Goal: Entertainment & Leisure: Consume media (video, audio)

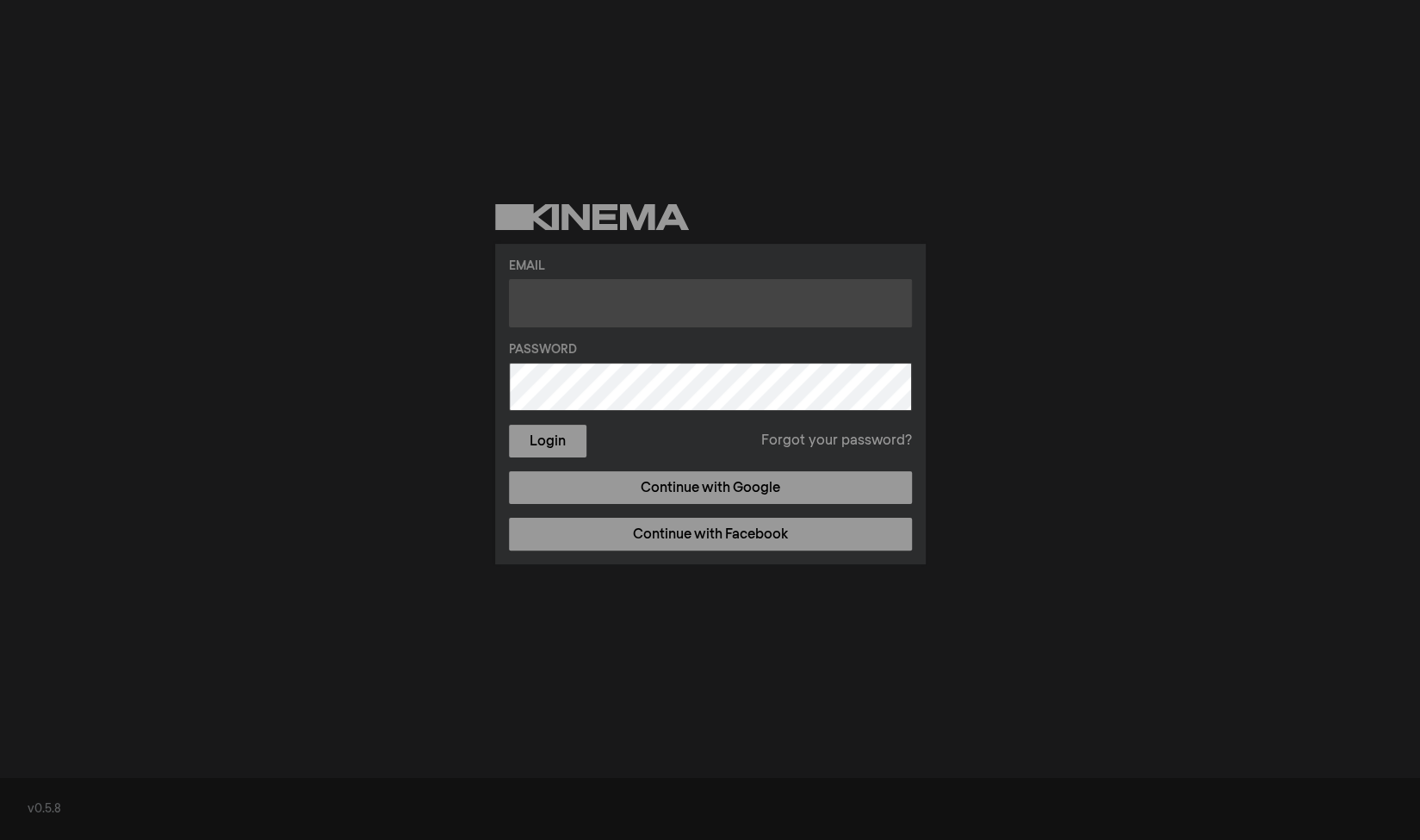
click at [609, 296] on input "text" at bounding box center [710, 303] width 403 height 49
click at [703, 309] on input "kscputnamtheater" at bounding box center [710, 303] width 403 height 49
type input "kscputnamtheater@gmail.com"
click at [509, 425] on button "Login" at bounding box center [547, 441] width 77 height 33
click at [726, 316] on input "text" at bounding box center [710, 303] width 403 height 49
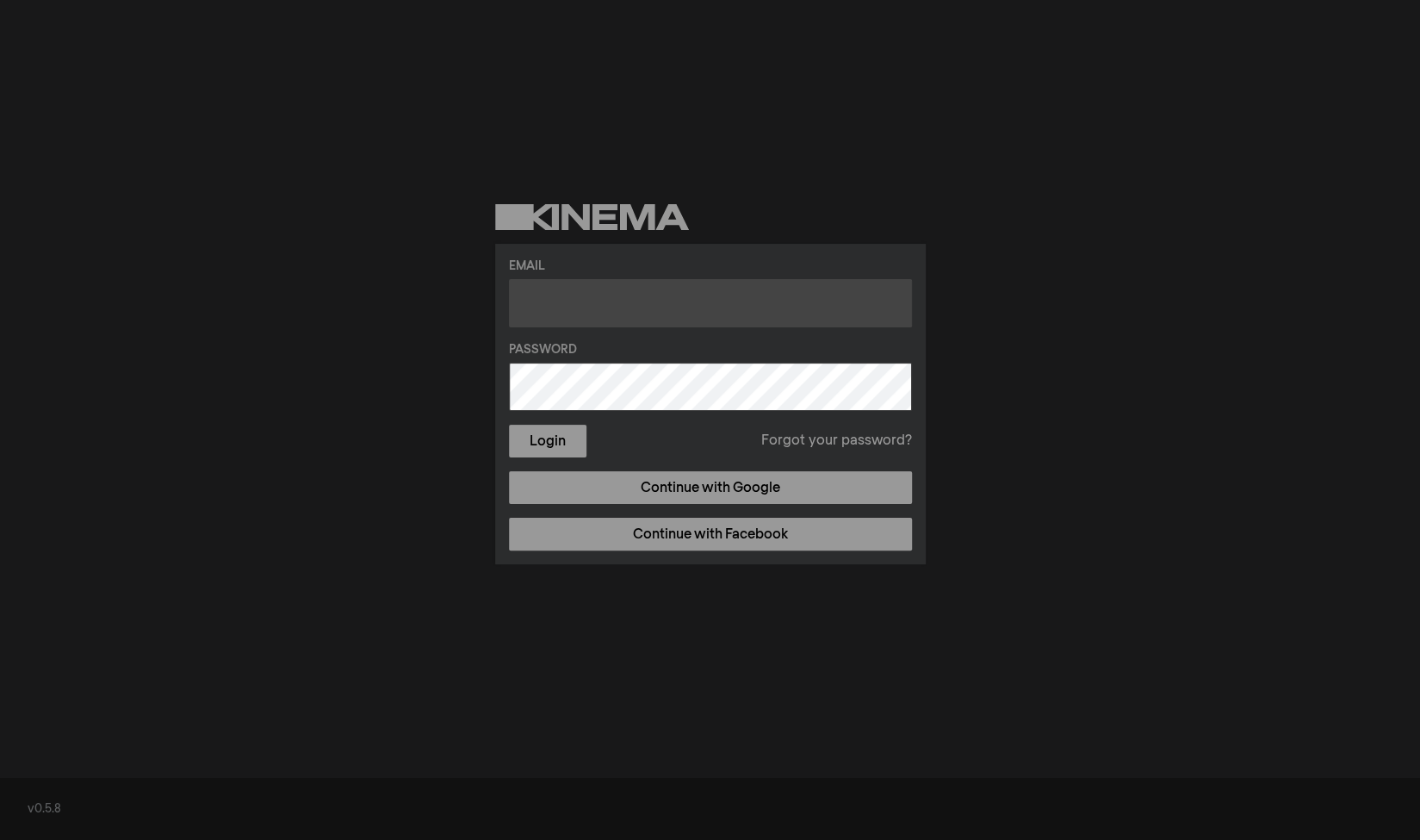
type input "kscputnamtheater@gmail.com"
click at [870, 443] on link "Forgot your password?" at bounding box center [837, 441] width 151 height 21
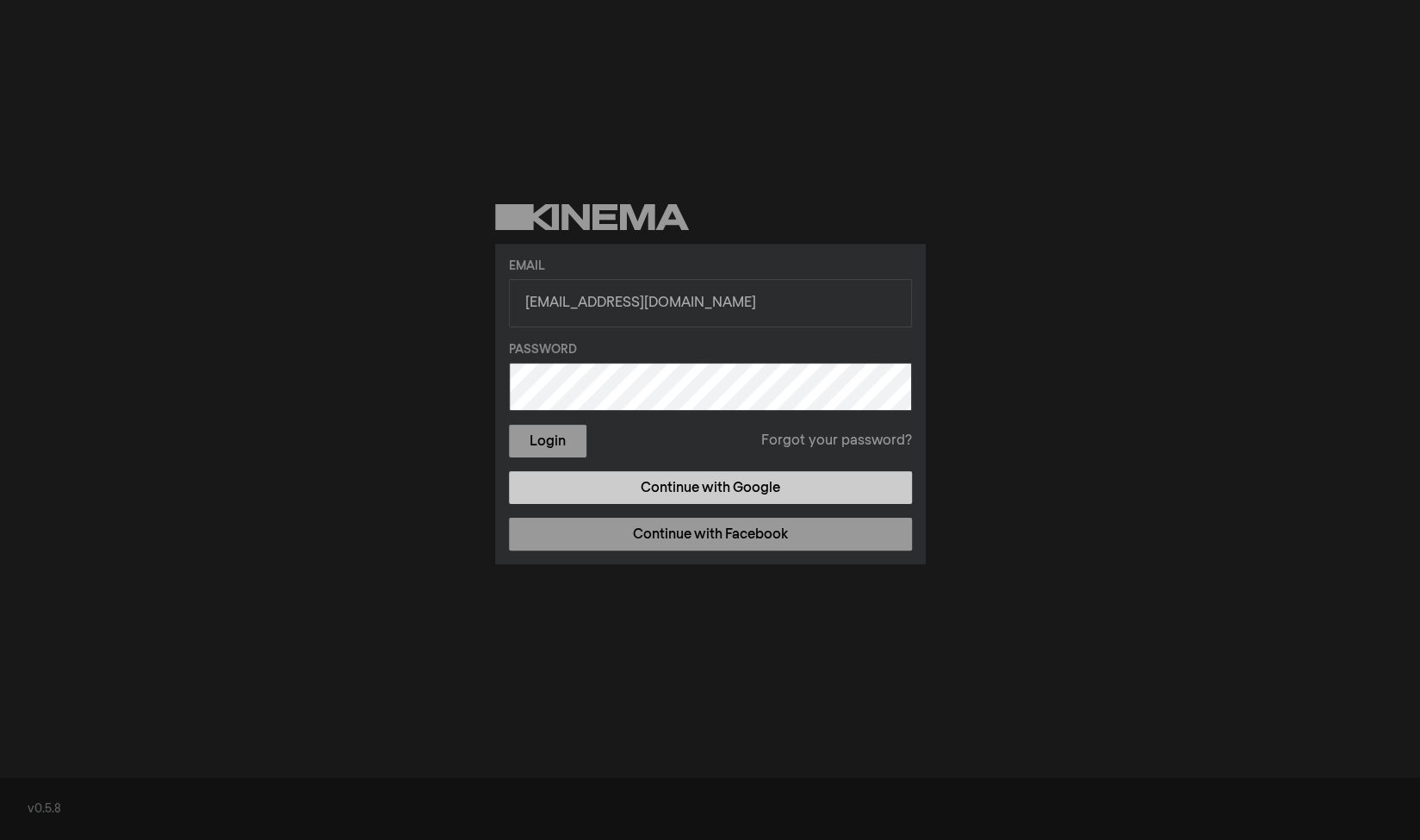
click at [714, 490] on link "Continue with Google" at bounding box center [710, 487] width 403 height 33
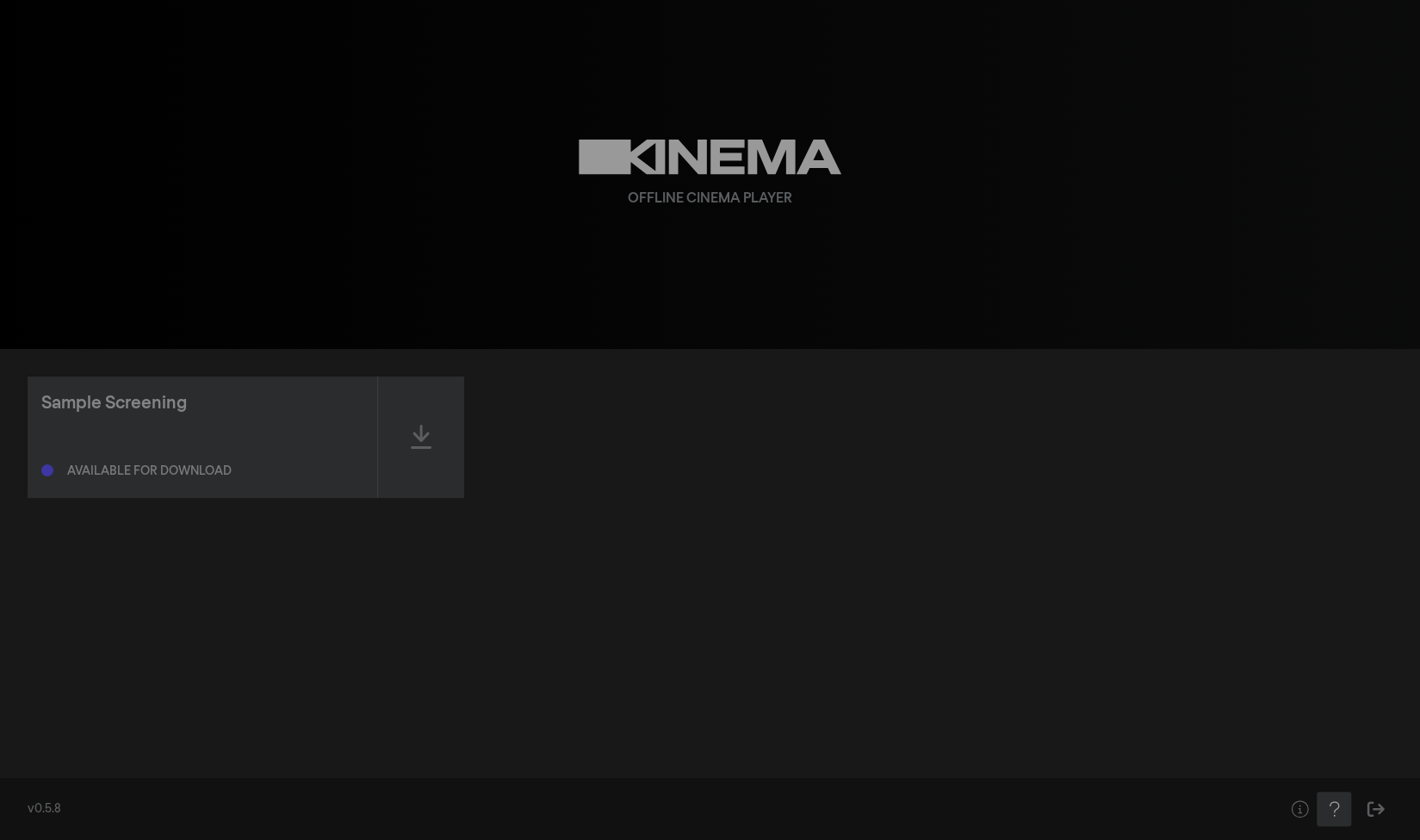
click at [1324, 800] on icon "Help" at bounding box center [1334, 809] width 22 height 17
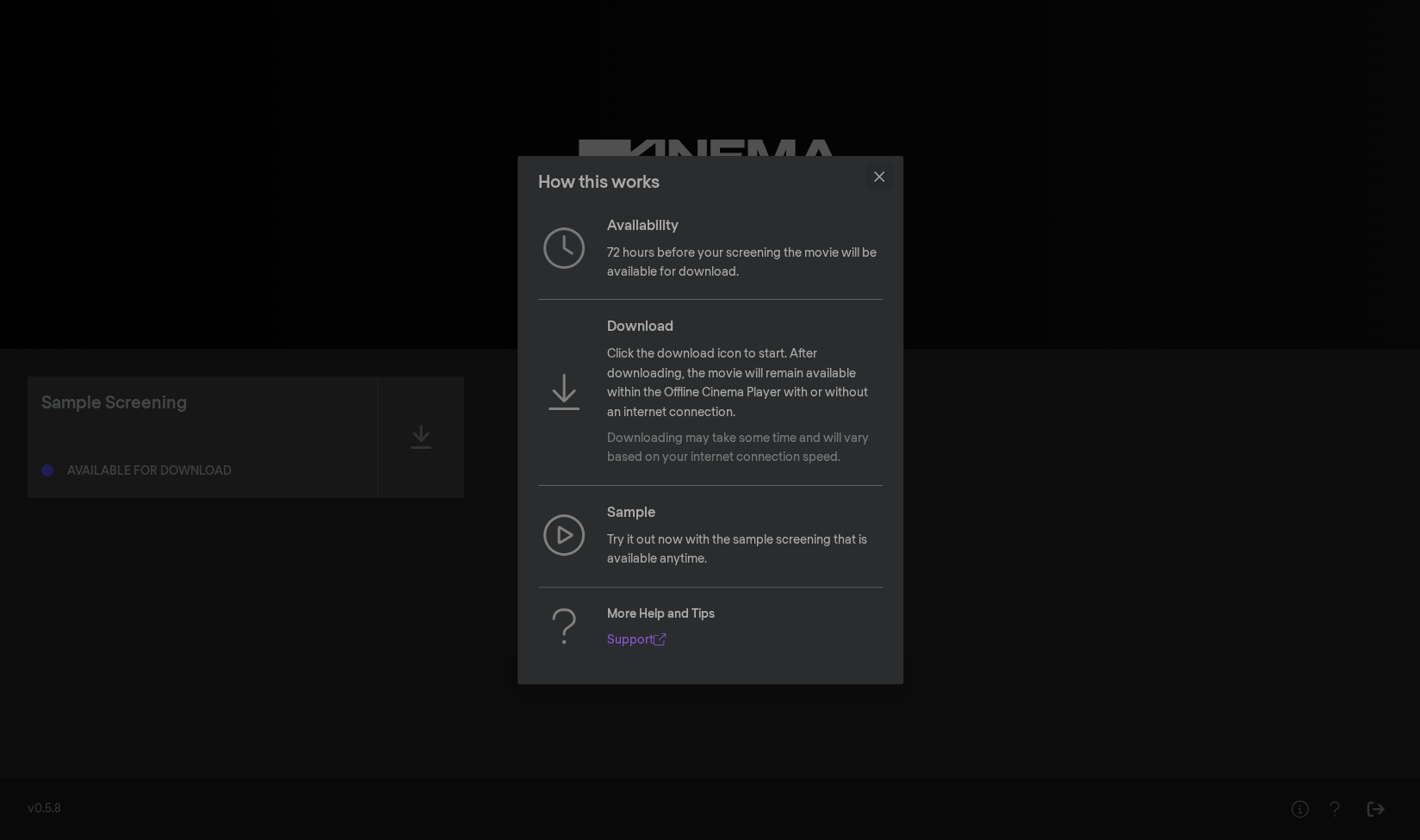
click at [883, 179] on icon "Close" at bounding box center [878, 177] width 10 height 10
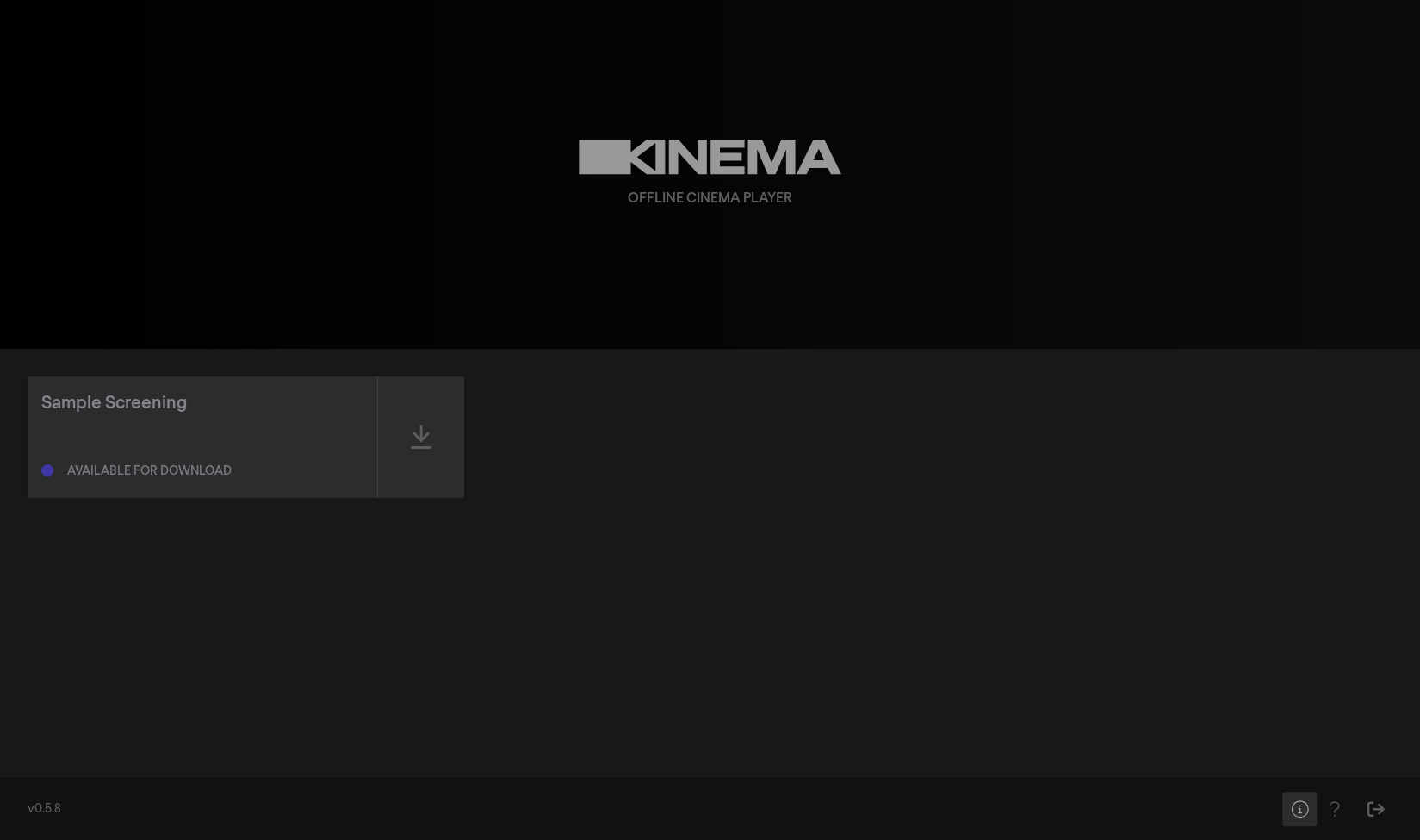
click at [1297, 821] on button "Help" at bounding box center [1299, 809] width 35 height 35
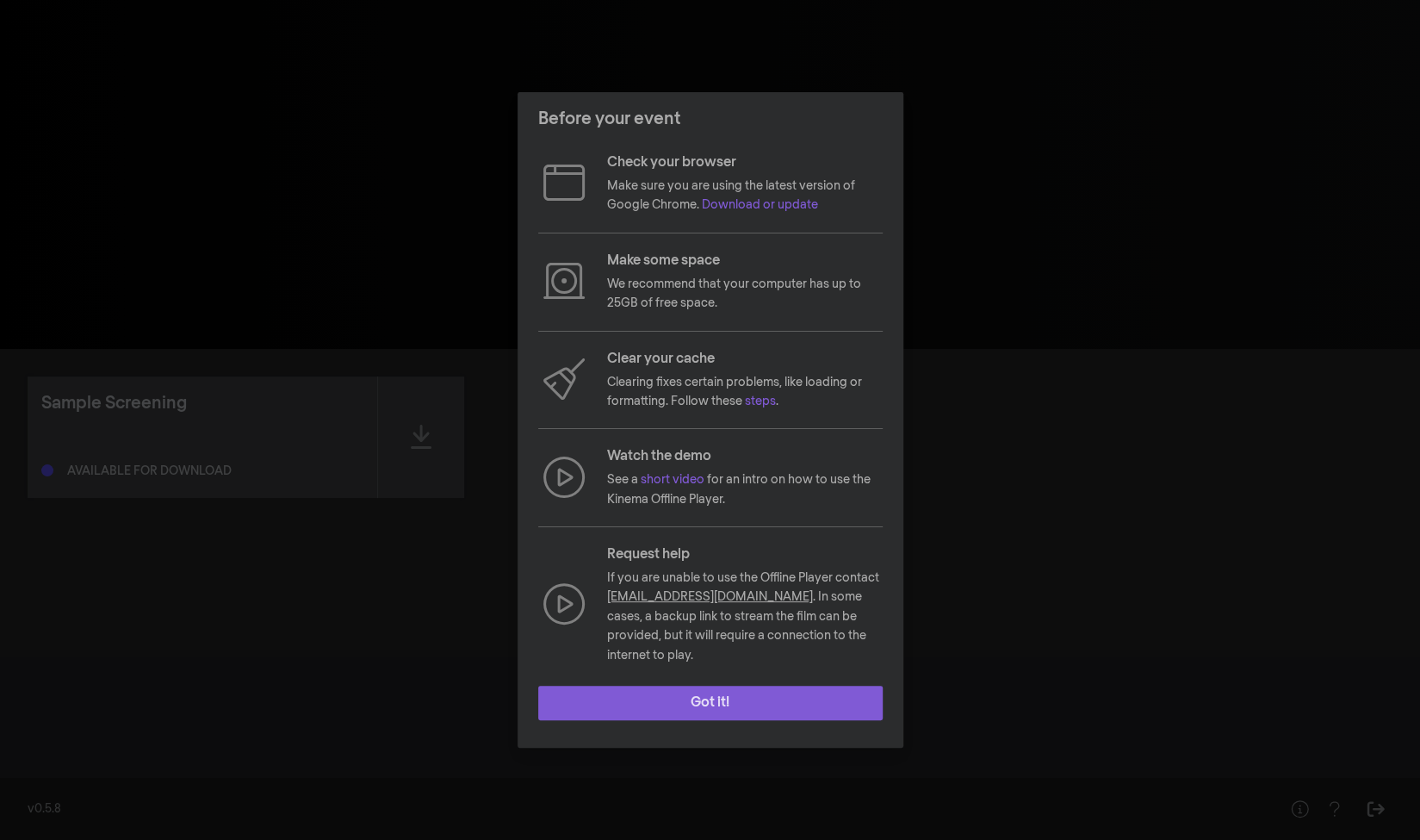
click at [719, 699] on button "Got it!" at bounding box center [710, 703] width 344 height 35
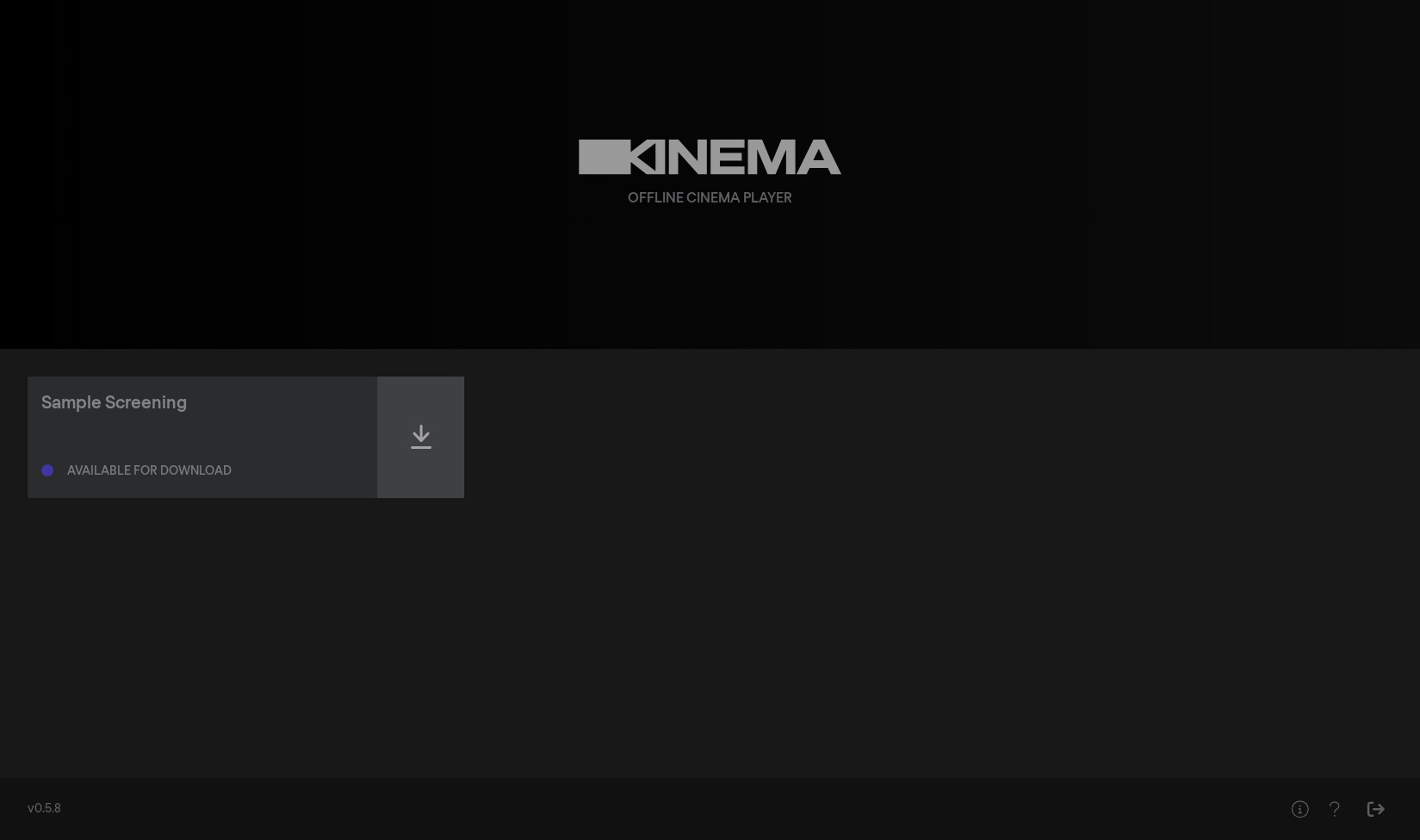
click at [406, 443] on div at bounding box center [420, 437] width 86 height 121
click at [113, 469] on div "Ready to play" at bounding box center [111, 471] width 88 height 12
click at [144, 406] on div "Sample Screening" at bounding box center [114, 403] width 146 height 26
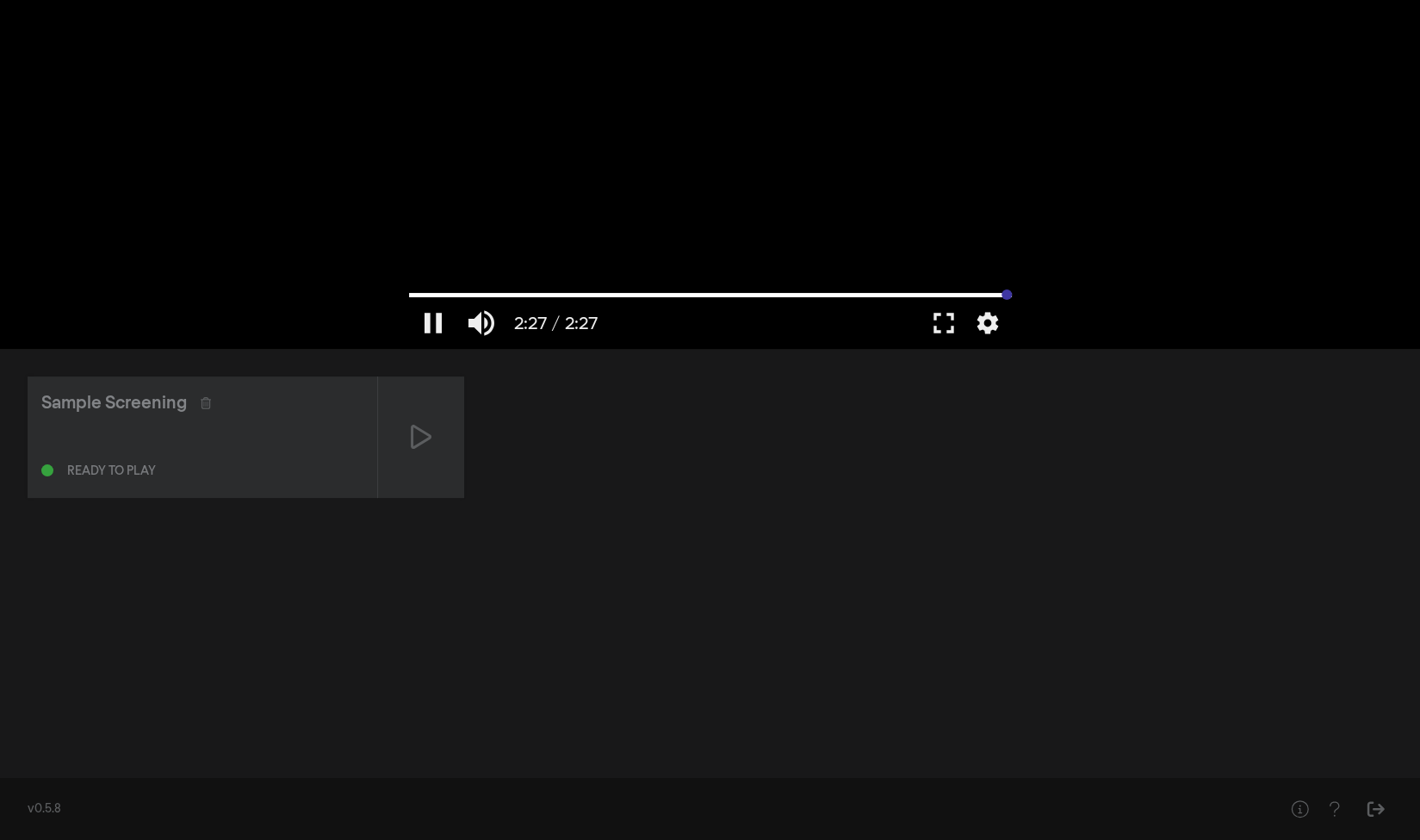
drag, startPoint x: 539, startPoint y: 296, endPoint x: 1046, endPoint y: 292, distance: 507.0
click at [1012, 292] on input "Seek" at bounding box center [710, 295] width 603 height 10
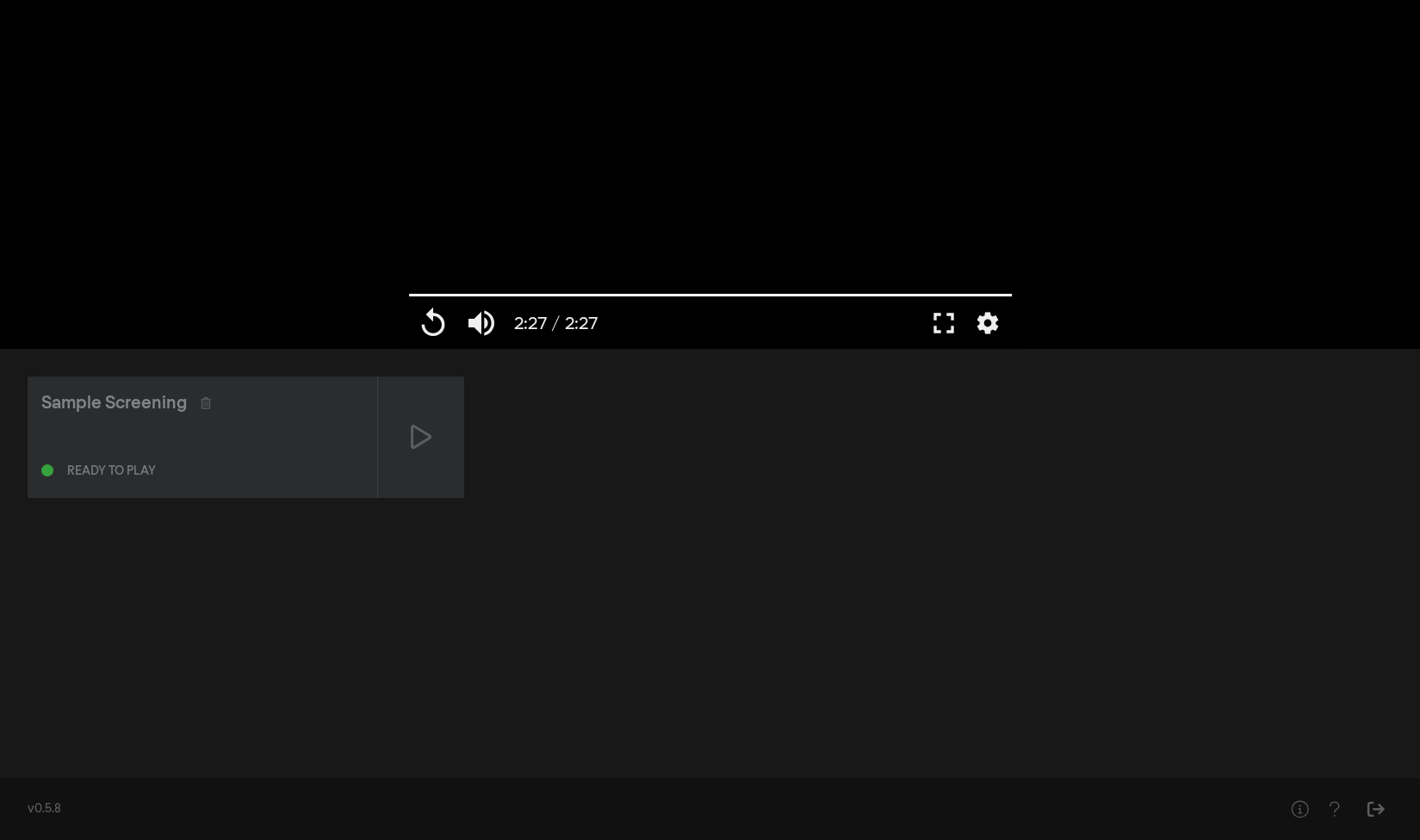
click at [42, 803] on div "v0.5.8" at bounding box center [638, 809] width 1221 height 18
click at [939, 329] on button "fullscreen" at bounding box center [944, 323] width 49 height 52
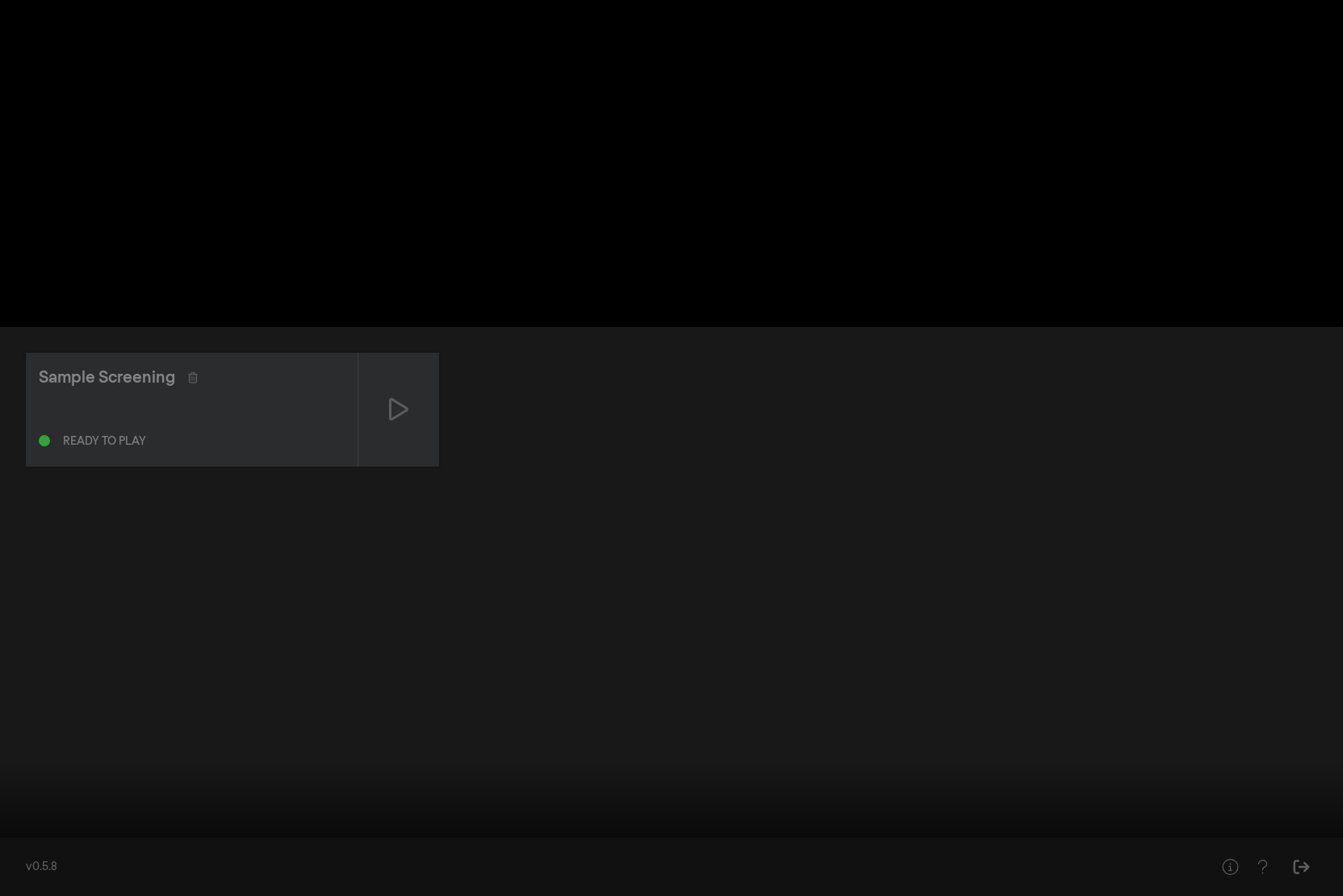
click at [29, 786] on button "replay" at bounding box center [31, 872] width 45 height 49
click at [1313, 786] on button "settings" at bounding box center [1312, 872] width 37 height 49
click at [1309, 786] on button "settings" at bounding box center [1312, 872] width 37 height 49
click at [1270, 786] on button "fullscreen_exit" at bounding box center [1272, 872] width 45 height 49
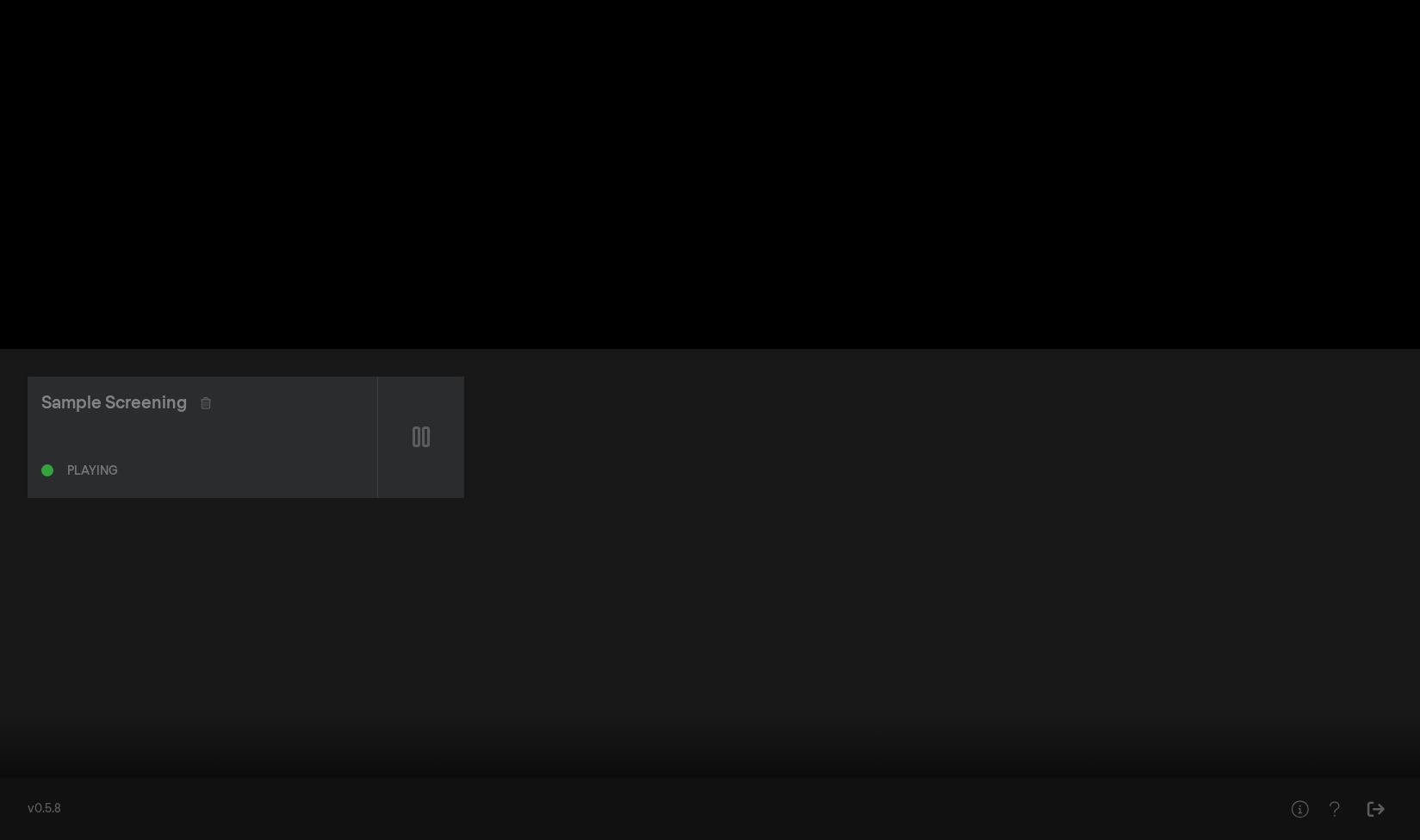
type input "44.657485"
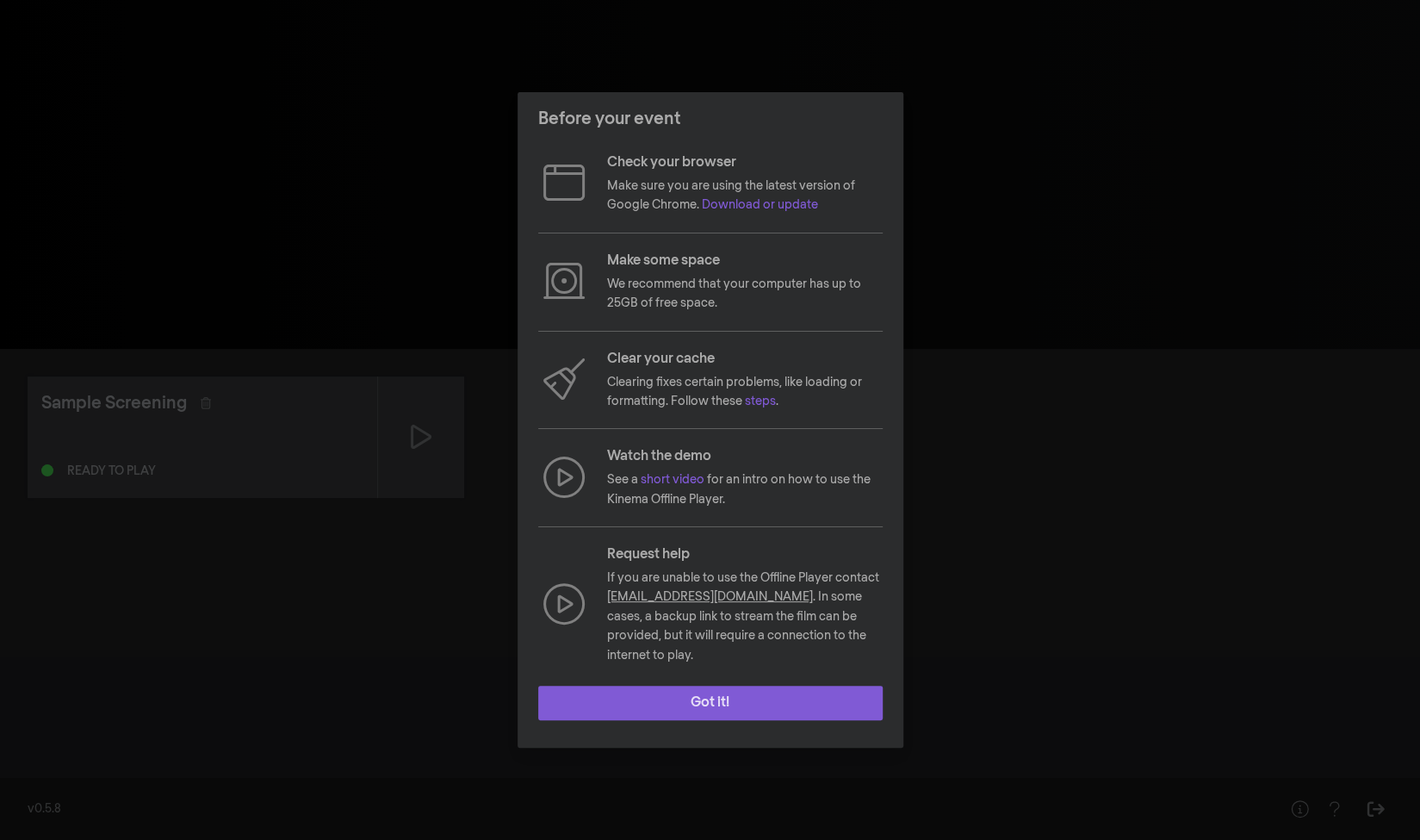
click at [691, 710] on button "Got it!" at bounding box center [710, 703] width 344 height 35
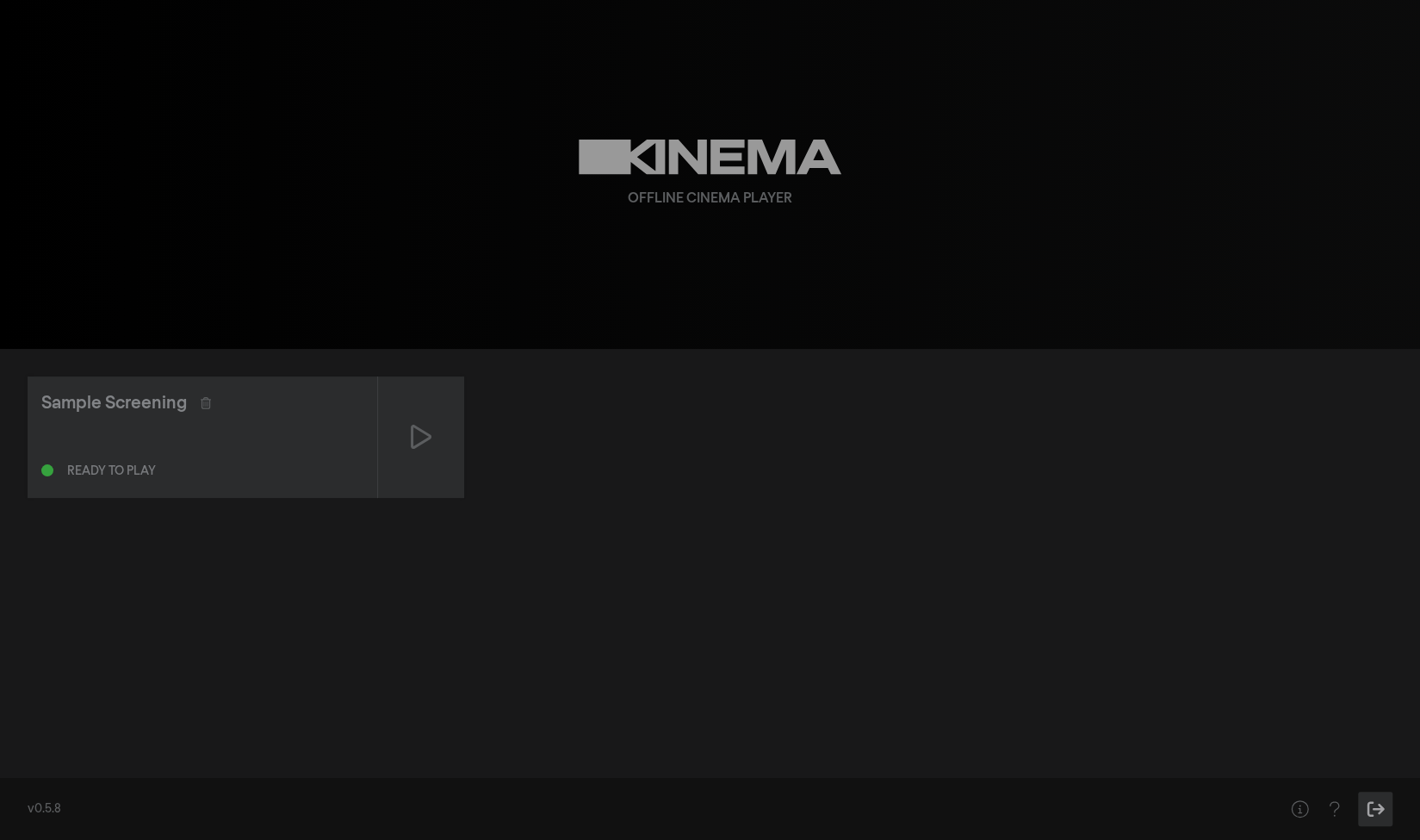
click at [1373, 814] on icon "Sign Out" at bounding box center [1376, 809] width 22 height 17
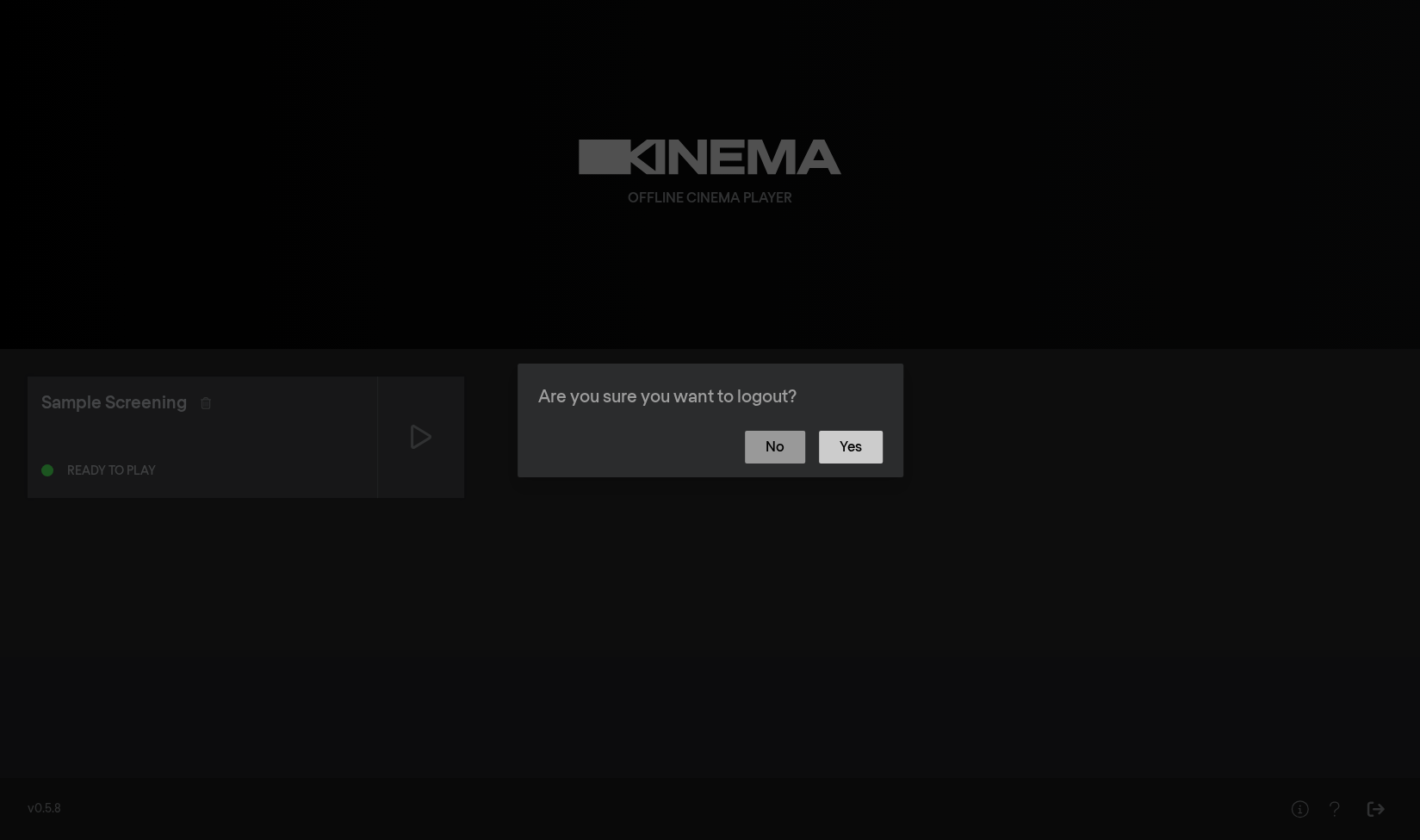
click at [861, 438] on button "Yes" at bounding box center [851, 447] width 64 height 33
